Goal: Information Seeking & Learning: Understand process/instructions

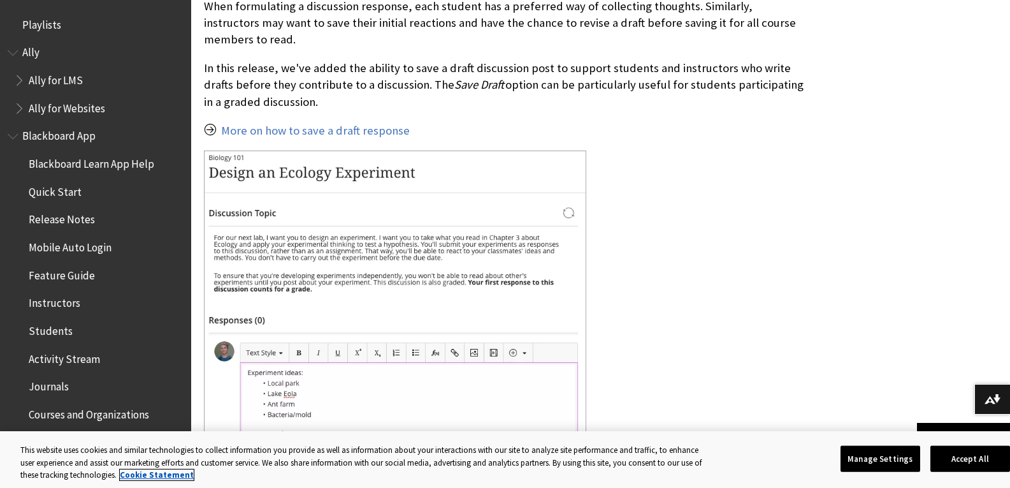
scroll to position [255, 0]
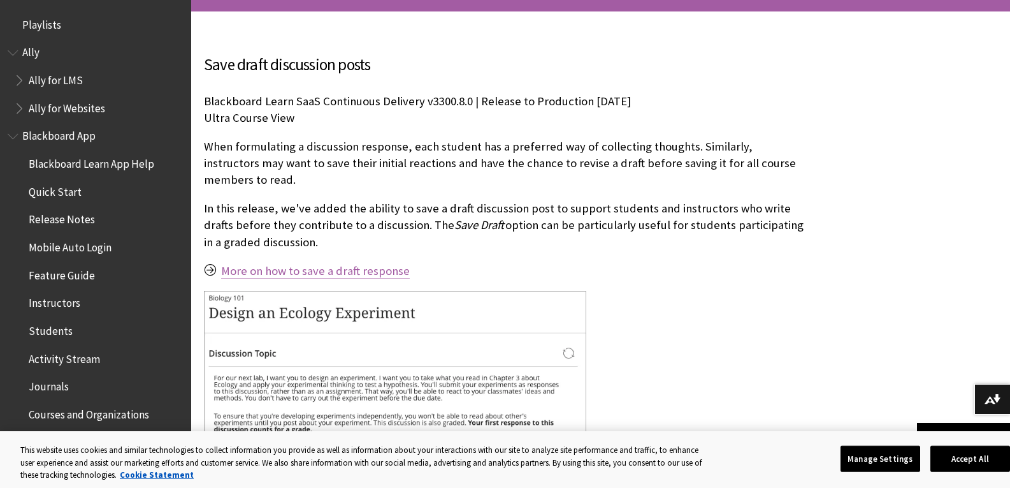
click at [271, 271] on link "More on how to save a draft response" at bounding box center [315, 270] width 189 height 15
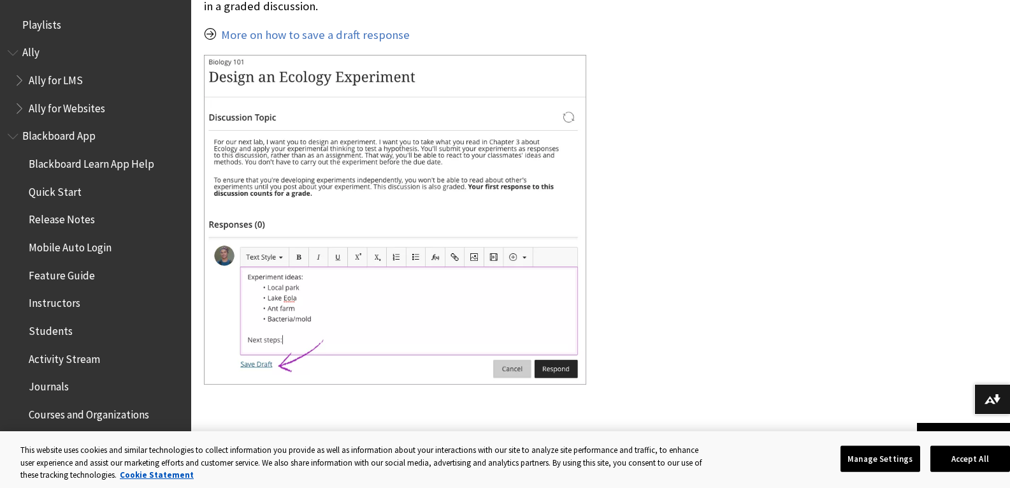
scroll to position [510, 0]
